Goal: Communication & Community: Answer question/provide support

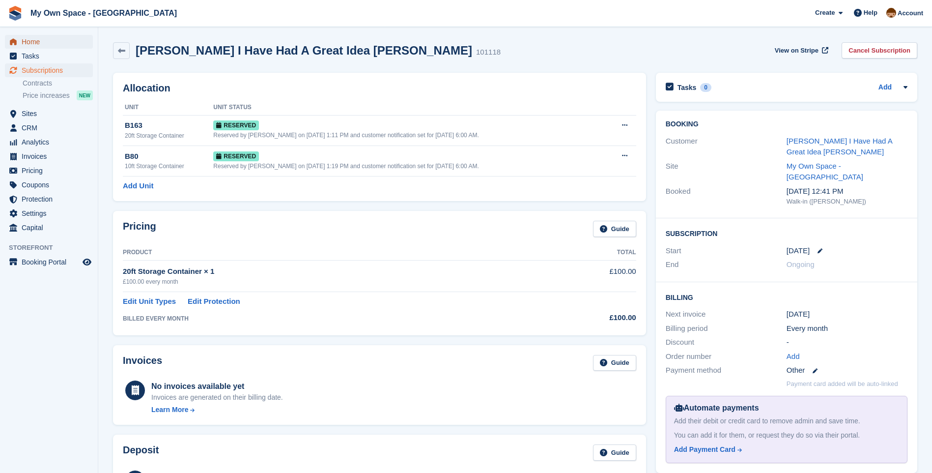
click at [58, 41] on span "Home" at bounding box center [51, 42] width 59 height 14
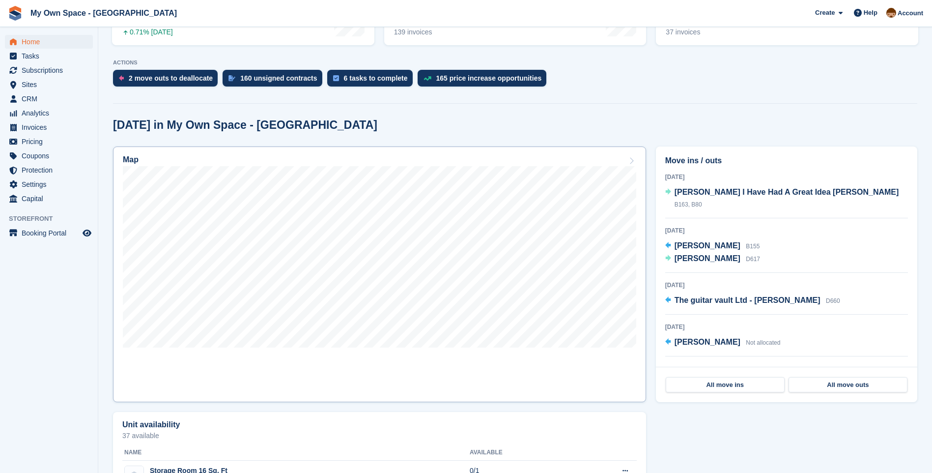
scroll to position [246, 0]
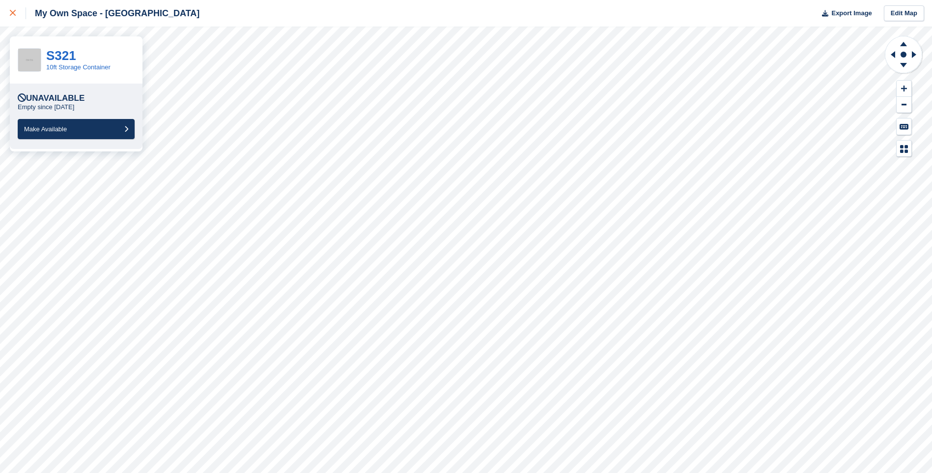
click at [14, 13] on icon at bounding box center [13, 13] width 6 height 6
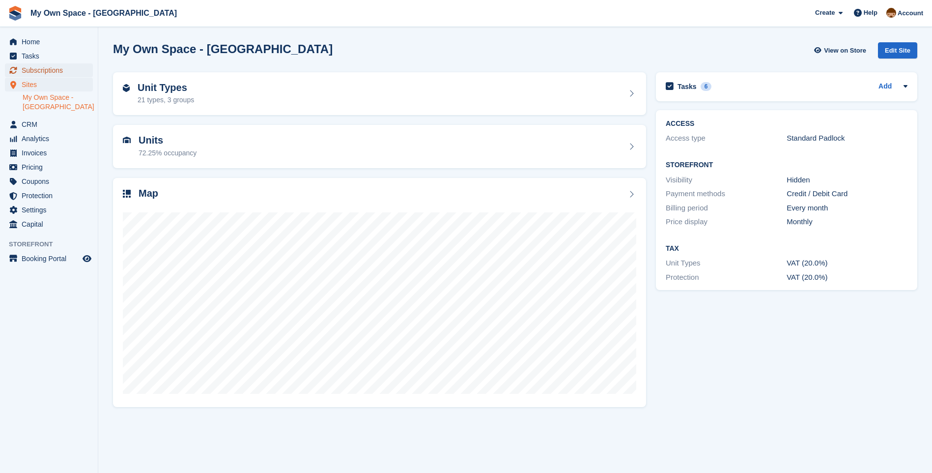
click at [46, 68] on span "Subscriptions" at bounding box center [51, 70] width 59 height 14
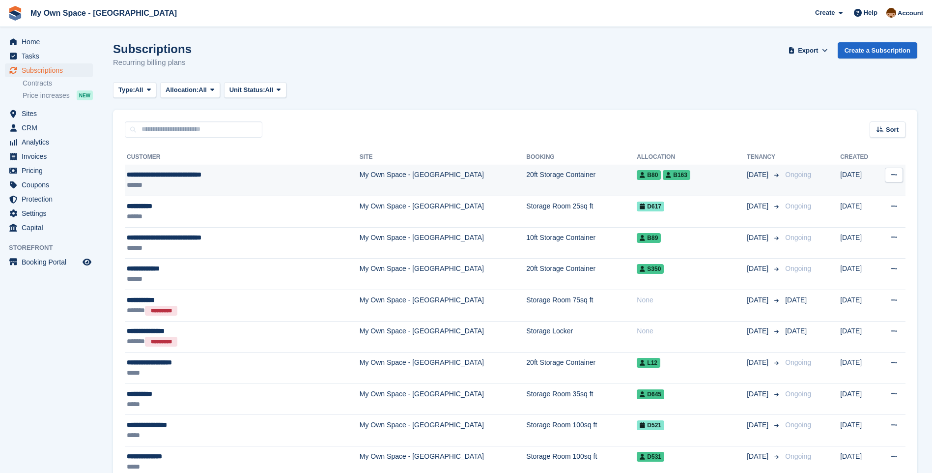
click at [196, 175] on span "**********" at bounding box center [164, 174] width 75 height 7
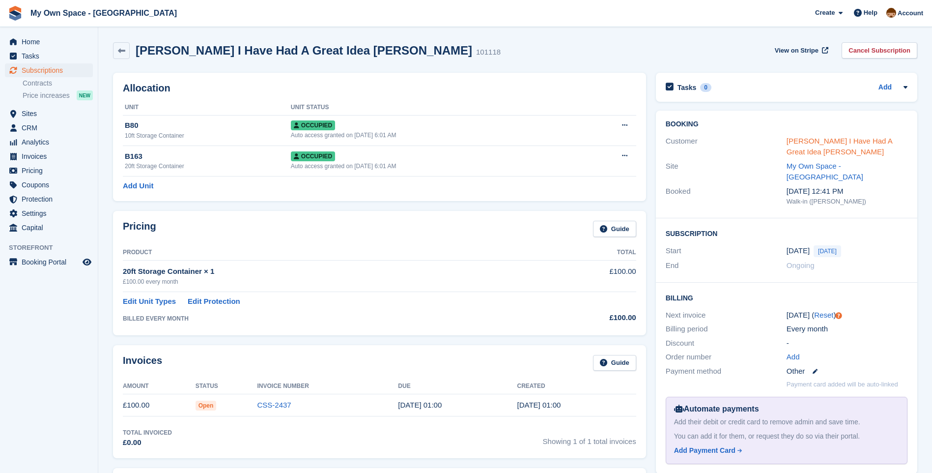
click at [822, 140] on link "[PERSON_NAME] I Have Had A Great Idea [PERSON_NAME]" at bounding box center [840, 147] width 106 height 20
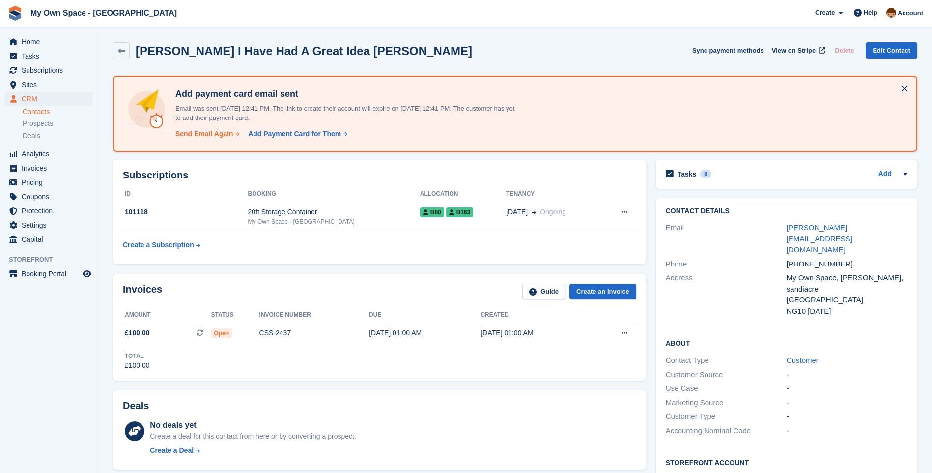
click at [218, 135] on div "Send Email Again" at bounding box center [204, 134] width 58 height 10
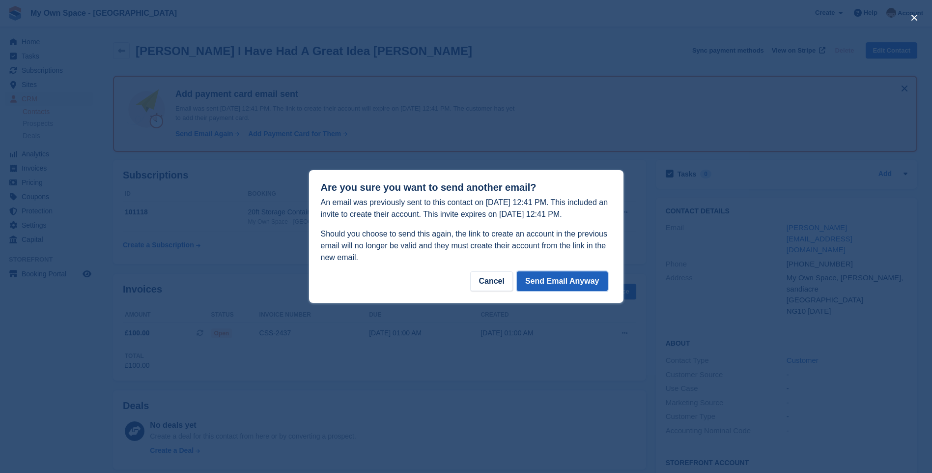
click at [567, 279] on button "Send Email Anyway" at bounding box center [562, 281] width 91 height 20
